Goal: Transaction & Acquisition: Purchase product/service

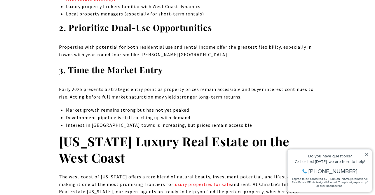
scroll to position [3721, 0]
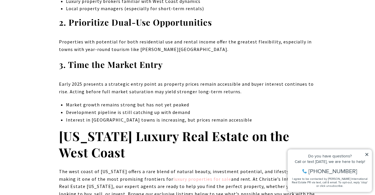
click at [182, 176] on link "luxury properties for sale" at bounding box center [202, 179] width 58 height 6
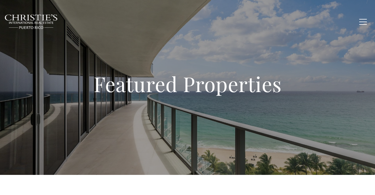
type input "**********"
type input "*********"
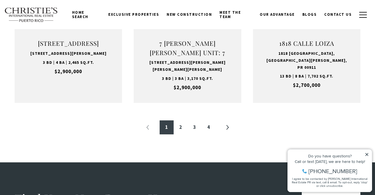
scroll to position [678, 0]
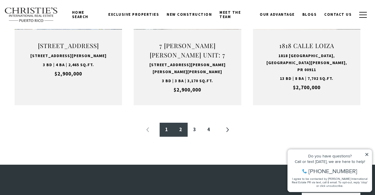
click at [181, 123] on link "2" at bounding box center [181, 130] width 14 height 14
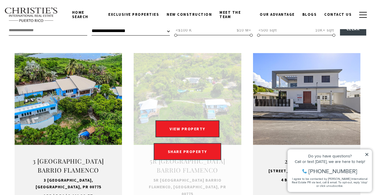
scroll to position [175, 0]
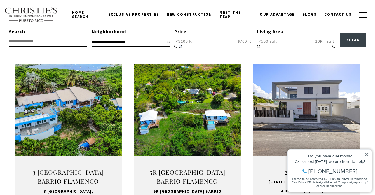
type input "**********"
drag, startPoint x: 252, startPoint y: 46, endPoint x: 180, endPoint y: 46, distance: 71.8
click at [180, 46] on span at bounding box center [179, 46] width 3 height 3
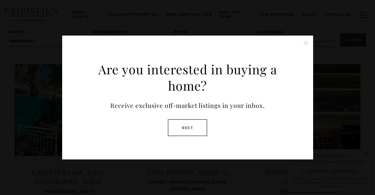
click at [308, 42] on button "Close this option" at bounding box center [306, 43] width 12 height 12
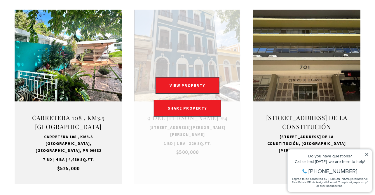
scroll to position [232, 0]
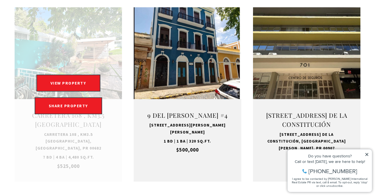
click at [64, 48] on link "Open this option" at bounding box center [68, 94] width 107 height 174
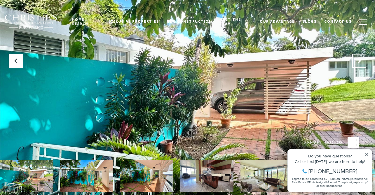
click at [359, 64] on icon "Next Slide" at bounding box center [359, 61] width 6 height 6
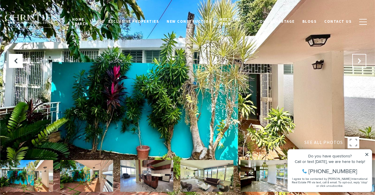
click at [359, 64] on button "Next Slide" at bounding box center [359, 61] width 14 height 14
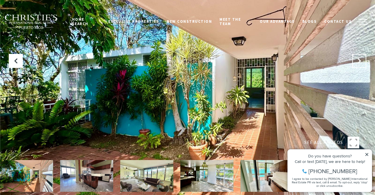
click at [359, 64] on button "Next Slide" at bounding box center [359, 61] width 14 height 14
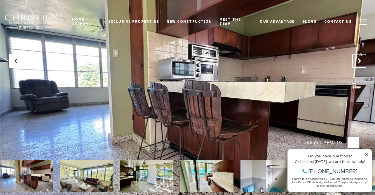
click at [359, 64] on button "Next Slide" at bounding box center [359, 61] width 14 height 14
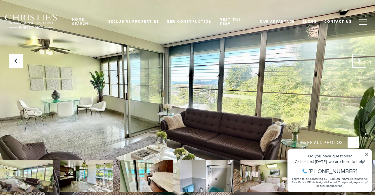
click at [359, 64] on button "Next Slide" at bounding box center [359, 61] width 14 height 14
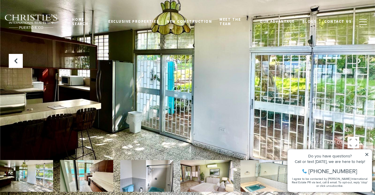
click at [361, 65] on button "Next Slide" at bounding box center [359, 61] width 14 height 14
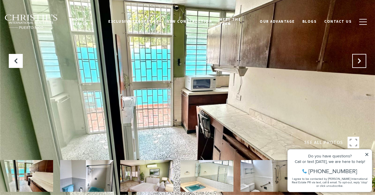
click at [361, 65] on button "Next Slide" at bounding box center [359, 61] width 14 height 14
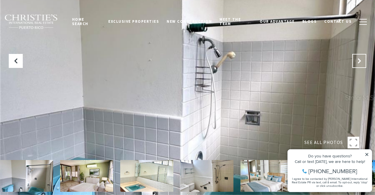
click at [361, 65] on button "Next Slide" at bounding box center [359, 61] width 14 height 14
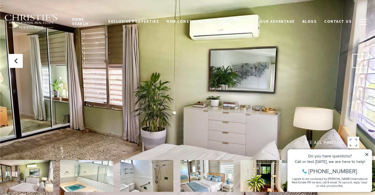
click at [361, 65] on button "Next Slide" at bounding box center [359, 61] width 14 height 14
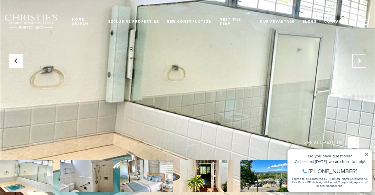
click at [361, 65] on button "Next Slide" at bounding box center [359, 61] width 14 height 14
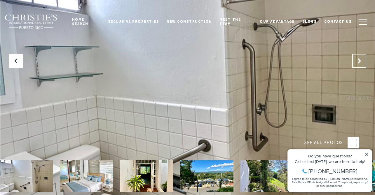
click at [361, 66] on button "Next Slide" at bounding box center [359, 61] width 14 height 14
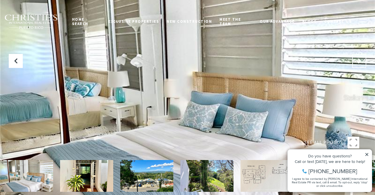
click at [361, 66] on button "Next Slide" at bounding box center [359, 61] width 14 height 14
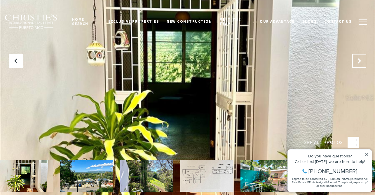
click at [361, 66] on button "Next Slide" at bounding box center [359, 61] width 14 height 14
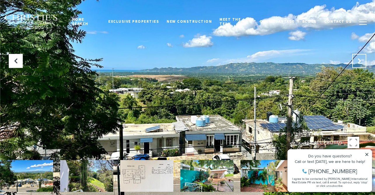
click at [361, 66] on button "Next Slide" at bounding box center [359, 61] width 14 height 14
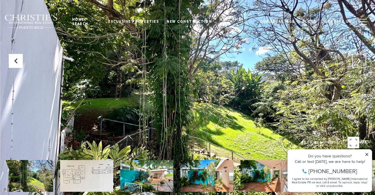
click at [361, 66] on button "Next Slide" at bounding box center [359, 61] width 14 height 14
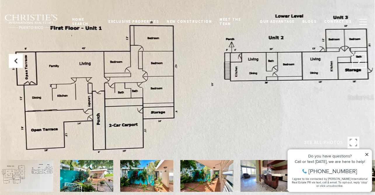
click at [361, 66] on button "Next Slide" at bounding box center [359, 61] width 14 height 14
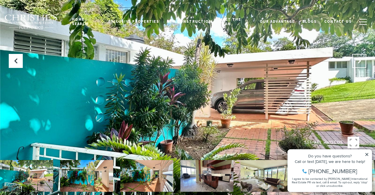
click at [361, 66] on button "Next Slide" at bounding box center [359, 61] width 14 height 14
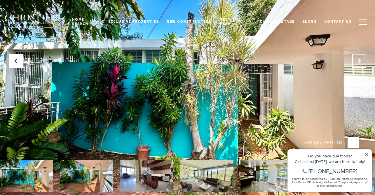
click at [361, 66] on button "Next Slide" at bounding box center [359, 61] width 14 height 14
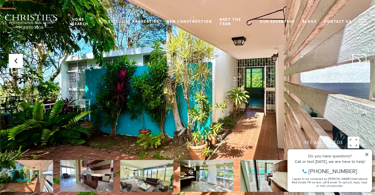
click at [361, 66] on button "Next Slide" at bounding box center [359, 61] width 14 height 14
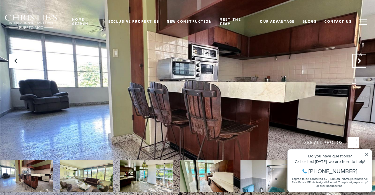
click at [361, 67] on button "Next Slide" at bounding box center [359, 61] width 14 height 14
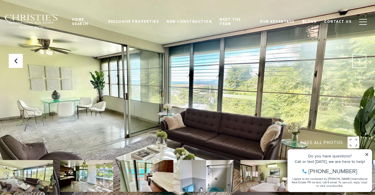
click at [361, 67] on button "Next Slide" at bounding box center [359, 61] width 14 height 14
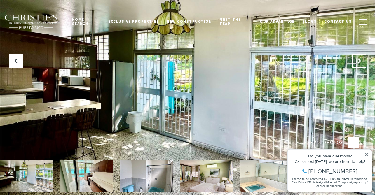
click at [361, 67] on button "Next Slide" at bounding box center [359, 61] width 14 height 14
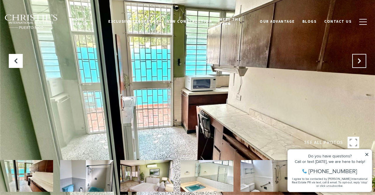
click at [358, 65] on button "Next Slide" at bounding box center [359, 61] width 14 height 14
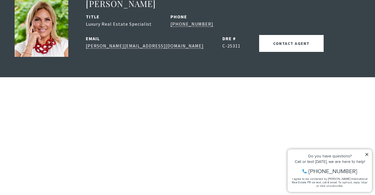
scroll to position [952, 0]
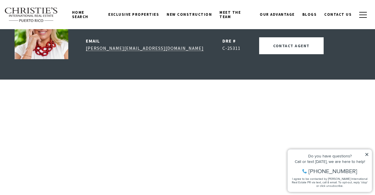
click at [369, 154] on icon at bounding box center [367, 155] width 4 height 4
click at [367, 155] on icon at bounding box center [367, 155] width 4 height 4
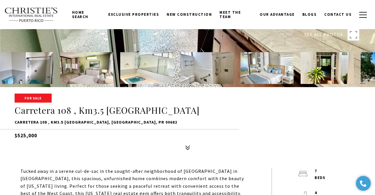
scroll to position [0, 0]
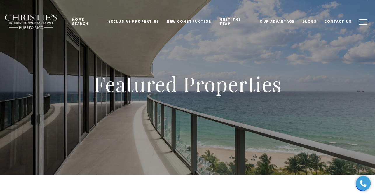
type input "**********"
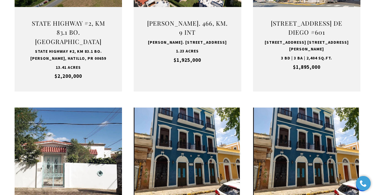
scroll to position [516, 0]
